Goal: Transaction & Acquisition: Purchase product/service

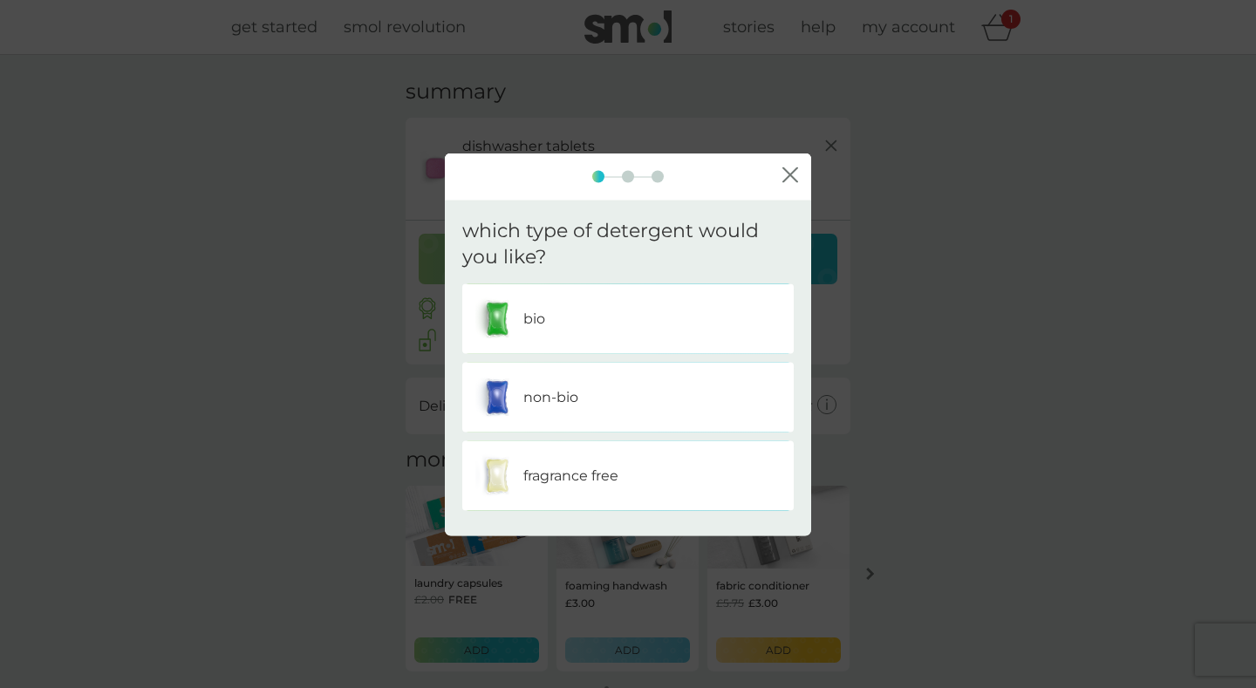
click at [622, 396] on div "non-bio" at bounding box center [627, 398] width 305 height 44
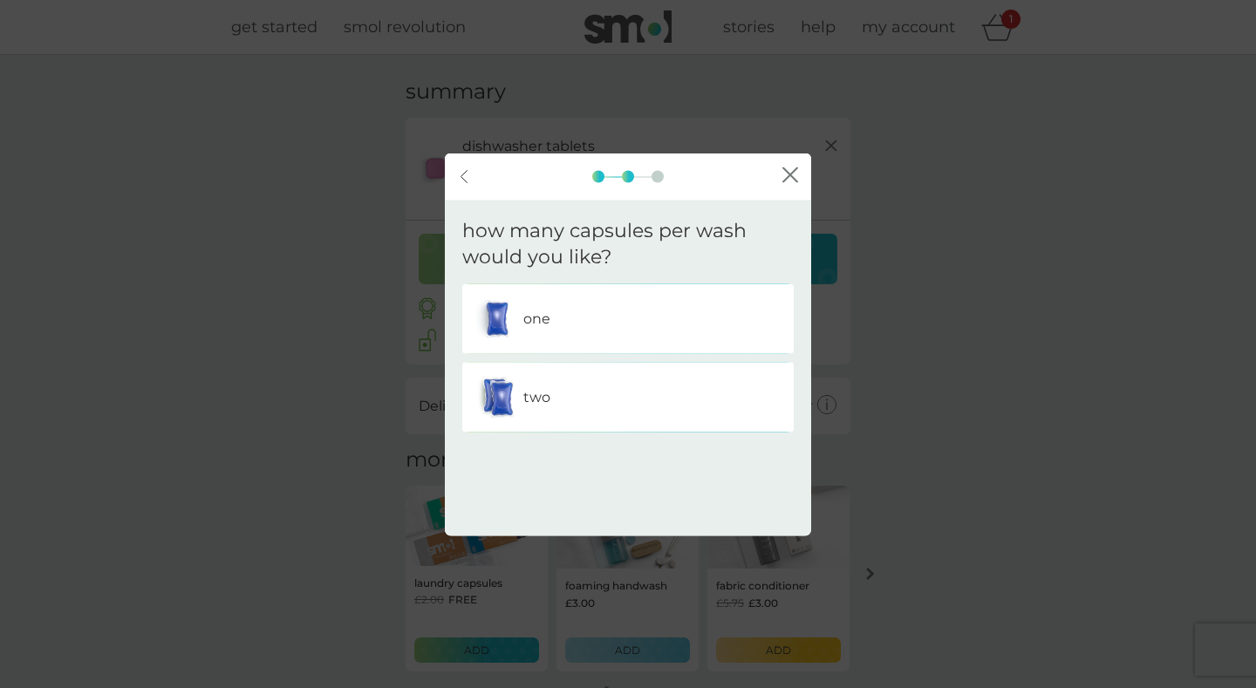
click at [603, 312] on div "one" at bounding box center [627, 319] width 305 height 44
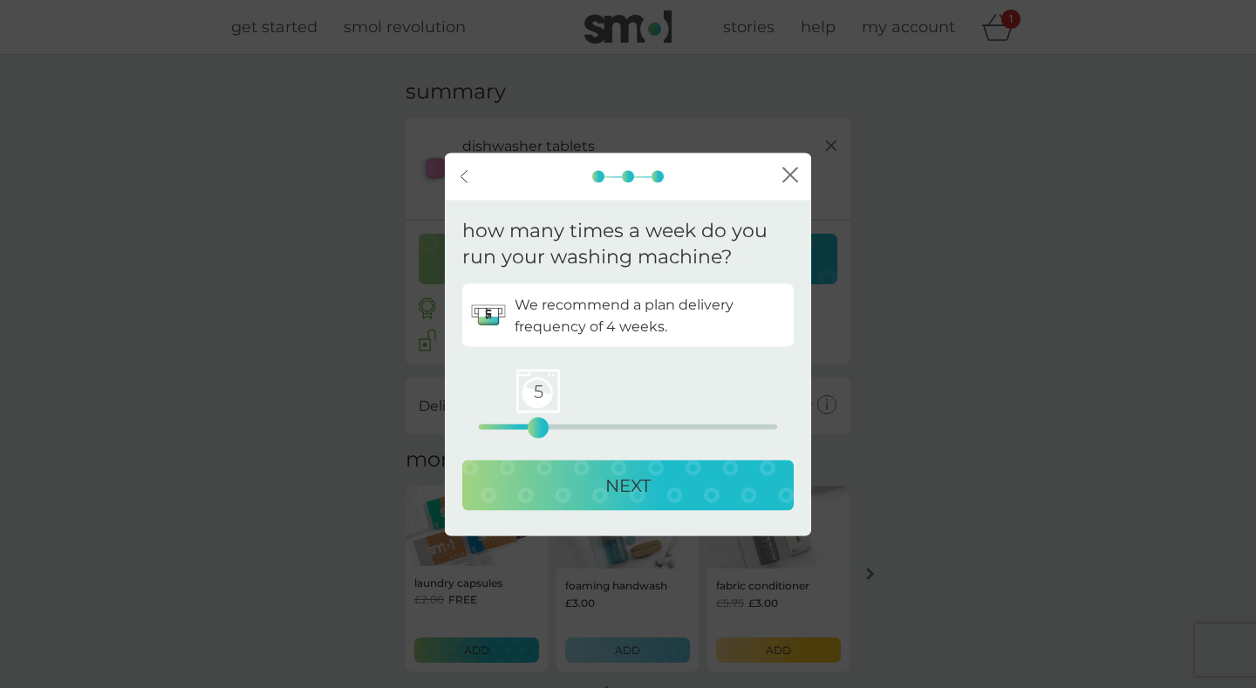
drag, startPoint x: 475, startPoint y: 432, endPoint x: 542, endPoint y: 437, distance: 66.5
click at [542, 432] on div "5" at bounding box center [538, 428] width 7 height 7
click at [554, 498] on div "NEXT" at bounding box center [628, 486] width 297 height 28
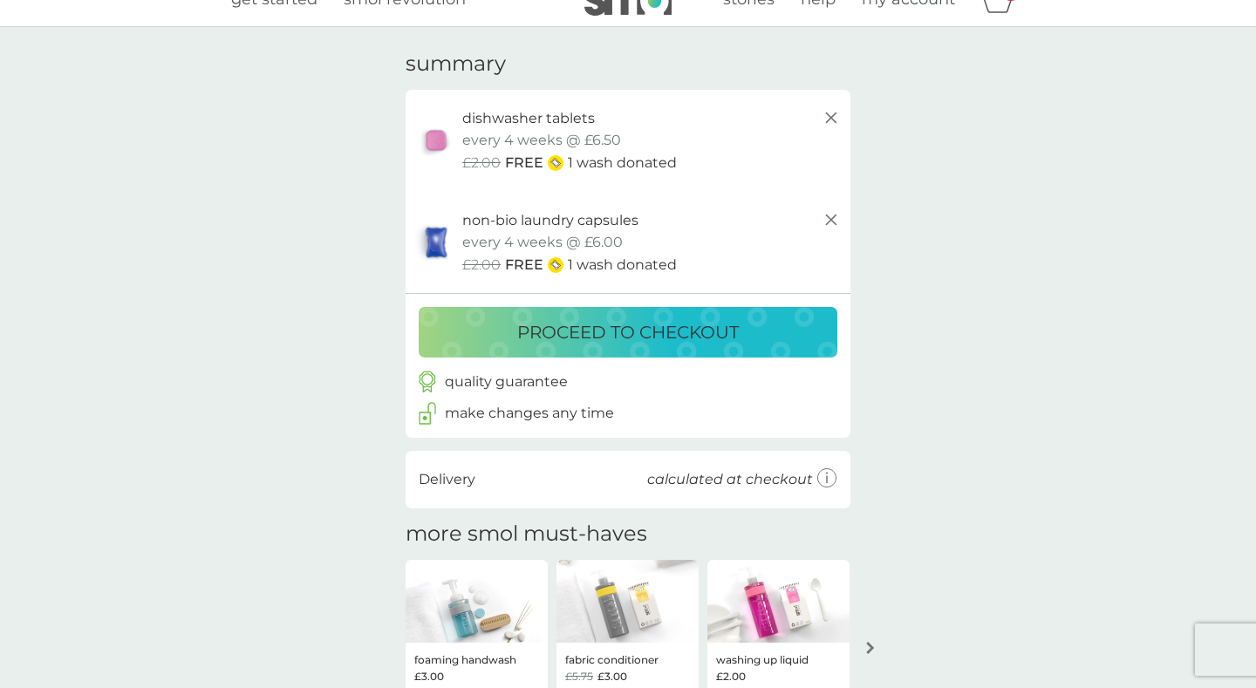
scroll to position [31, 0]
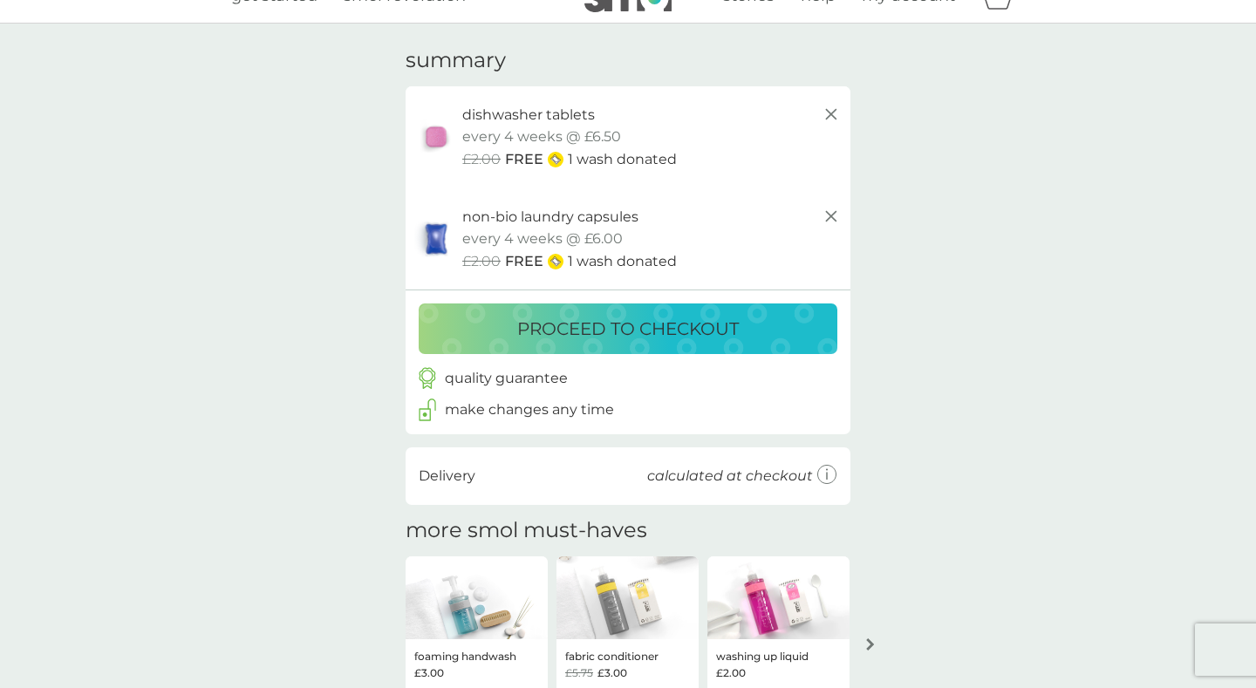
click at [835, 215] on icon at bounding box center [831, 216] width 21 height 21
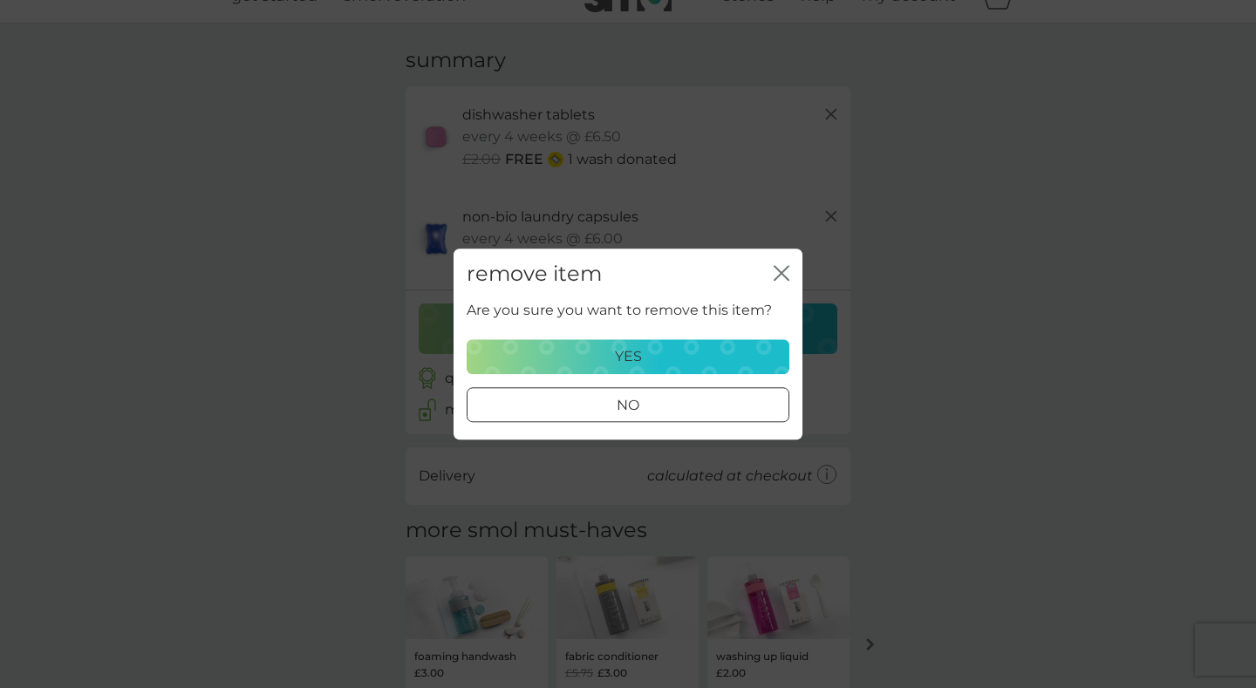
click at [692, 353] on div "yes" at bounding box center [628, 356] width 300 height 23
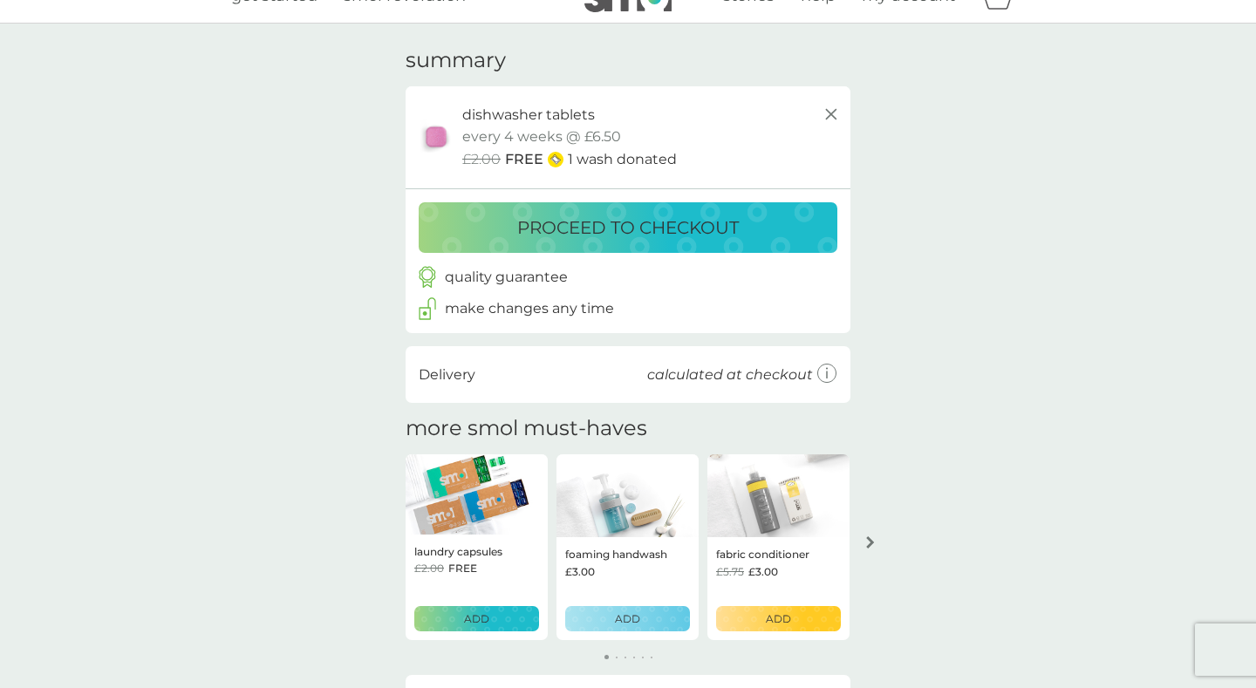
click at [596, 235] on p "proceed to checkout" at bounding box center [628, 228] width 222 height 28
